Goal: Find specific page/section: Find specific page/section

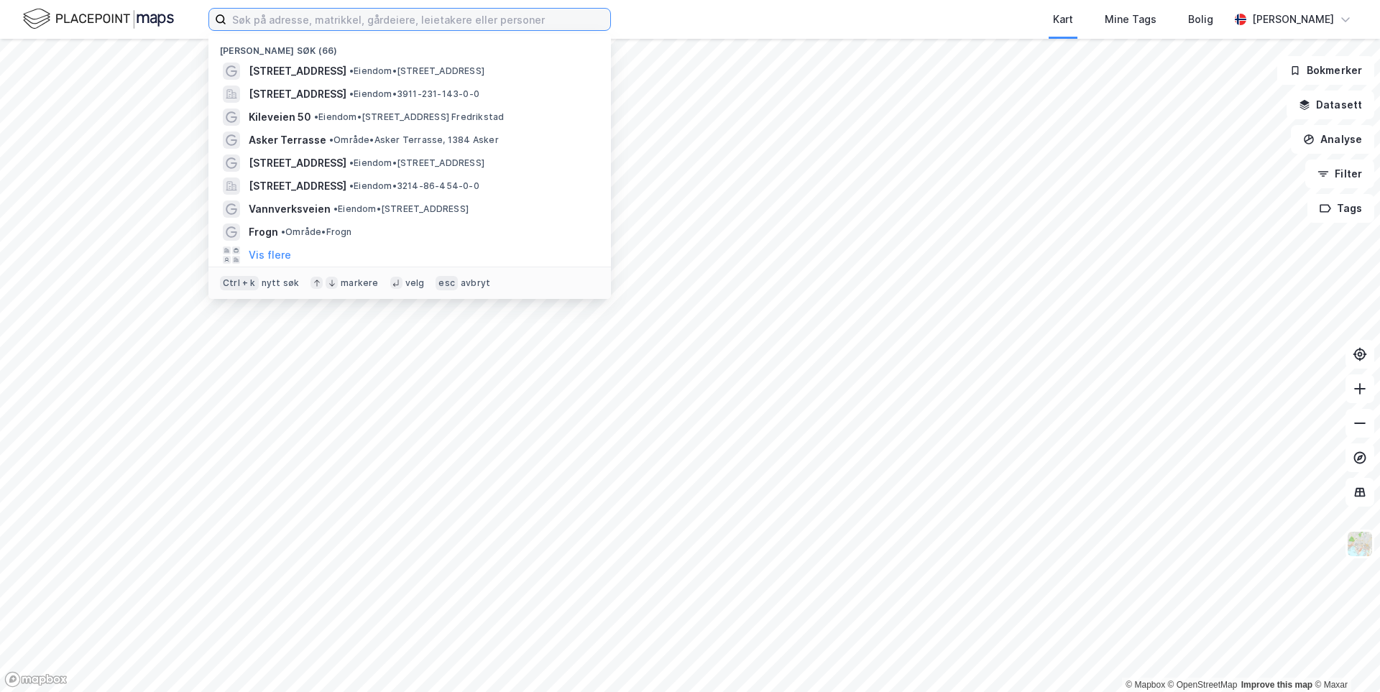
click at [241, 17] on input at bounding box center [418, 20] width 384 height 22
paste input "Kvieveien"
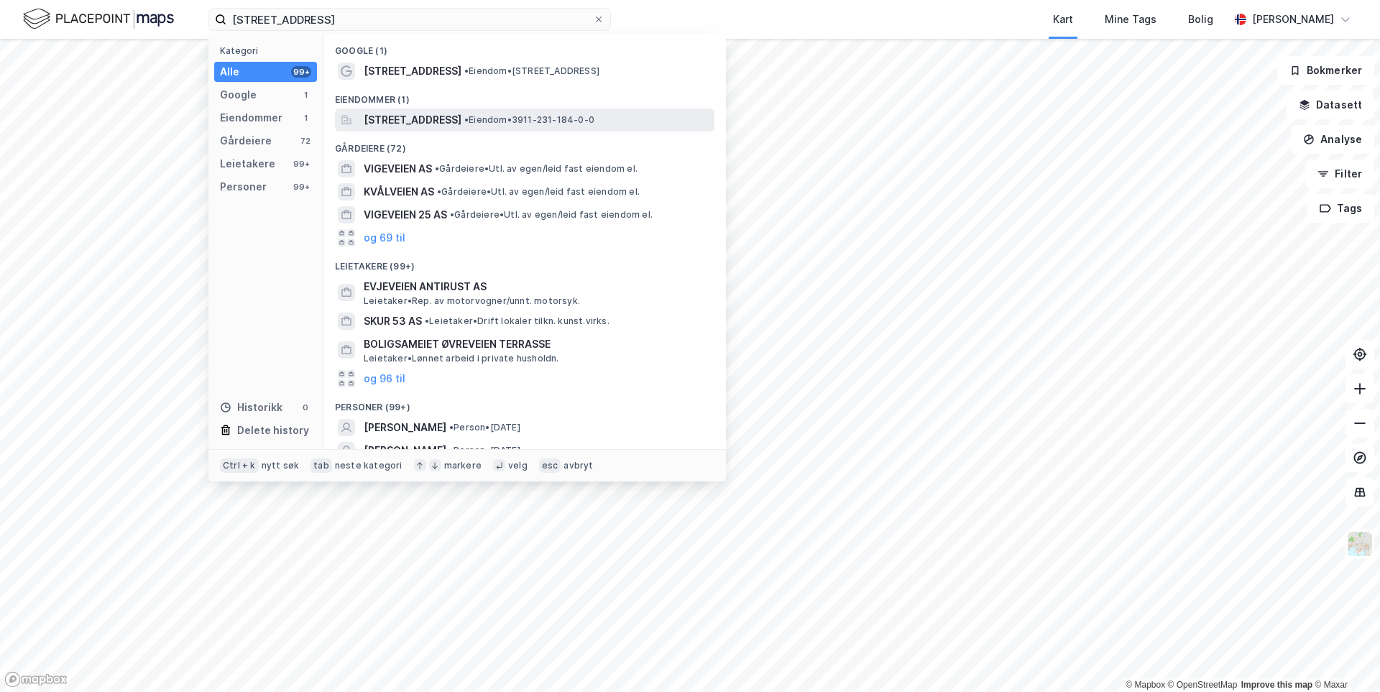
click at [428, 114] on span "[STREET_ADDRESS]" at bounding box center [413, 119] width 98 height 17
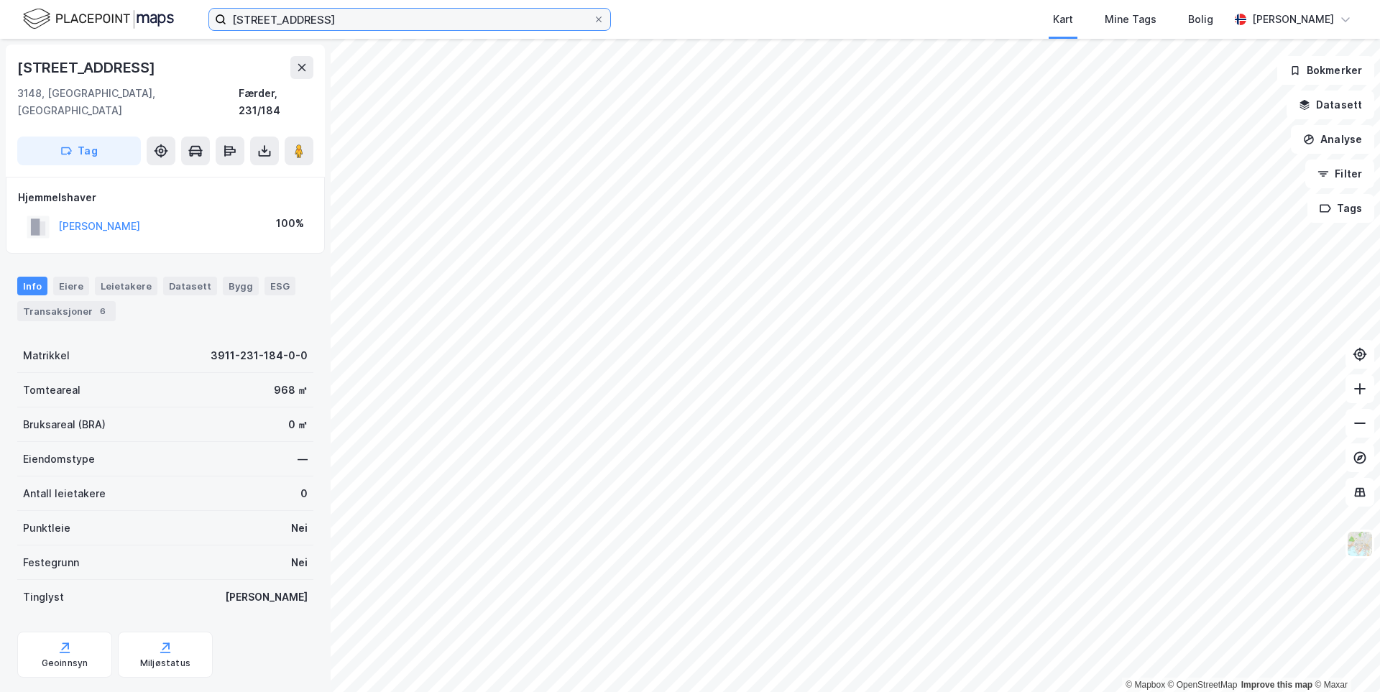
click at [328, 10] on input "[STREET_ADDRESS]" at bounding box center [409, 20] width 367 height 22
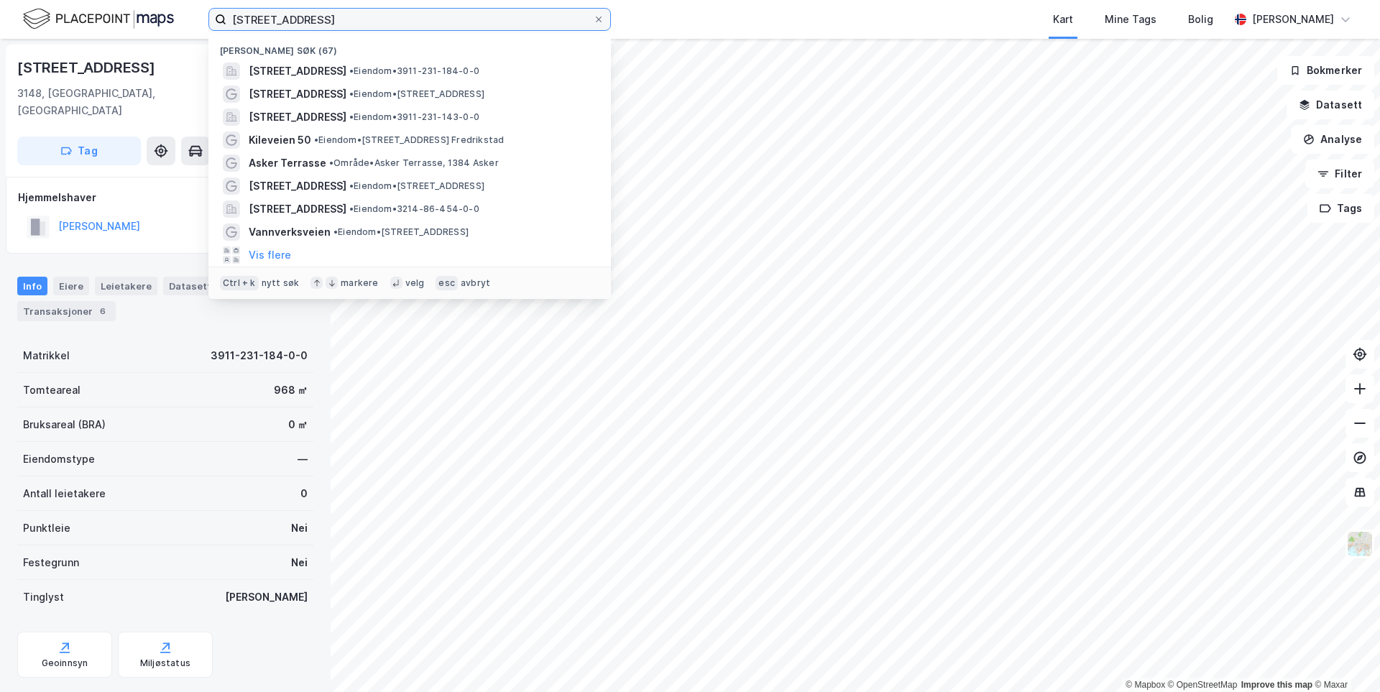
type input "[STREET_ADDRESS]"
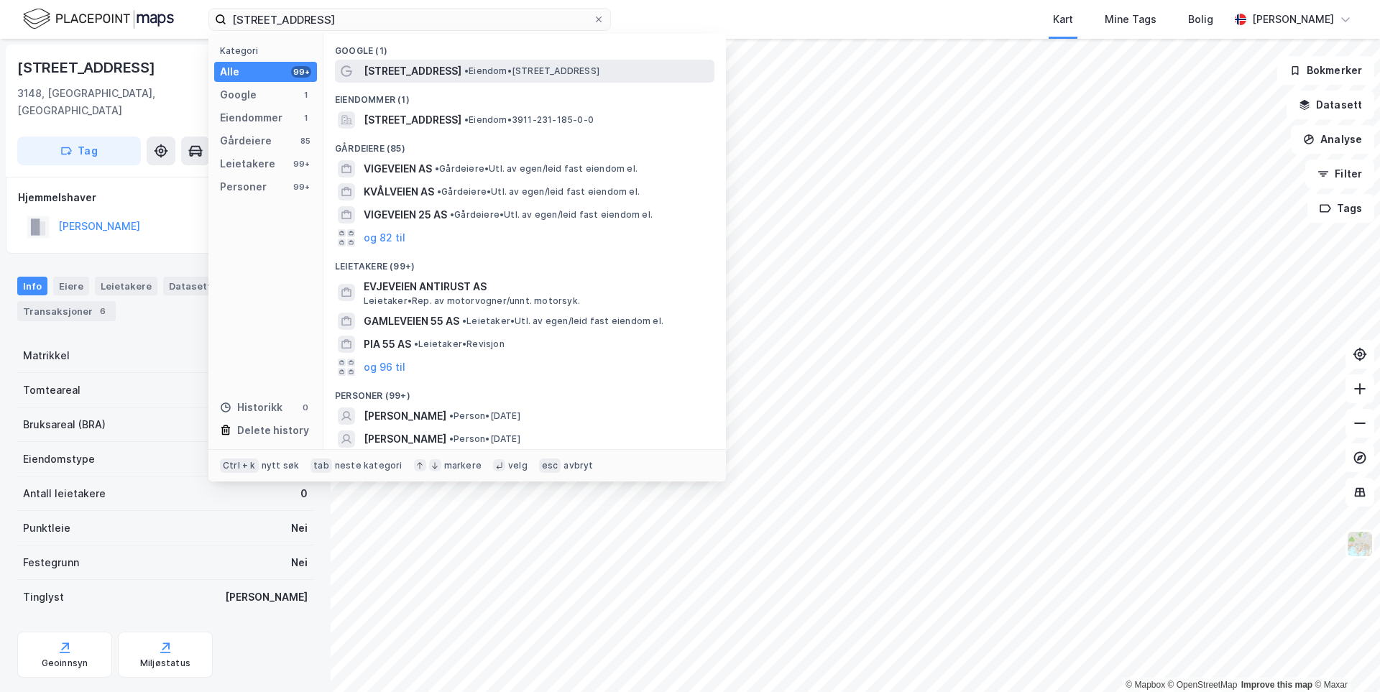
click at [413, 79] on div "[PERSON_NAME][STREET_ADDRESS] • Eiendom • [STREET_ADDRESS]" at bounding box center [525, 71] width 380 height 23
